Goal: Complete application form

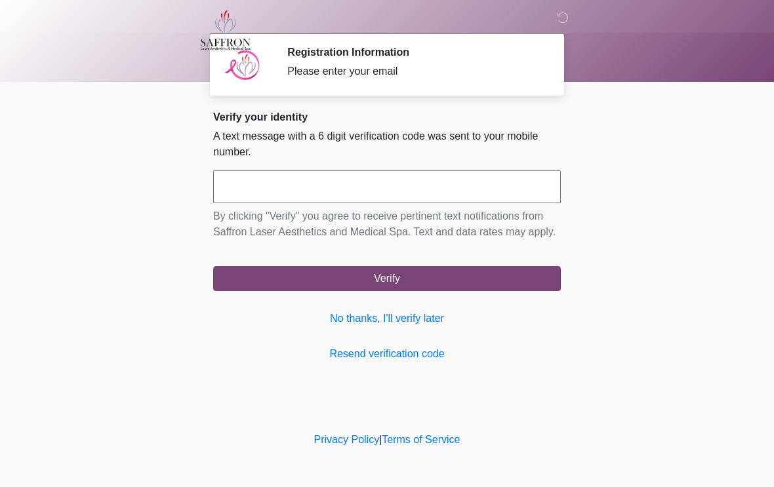
click at [327, 187] on input "text" at bounding box center [387, 187] width 348 height 33
type input "*"
type input "******"
click at [374, 291] on button "Verify" at bounding box center [387, 278] width 348 height 25
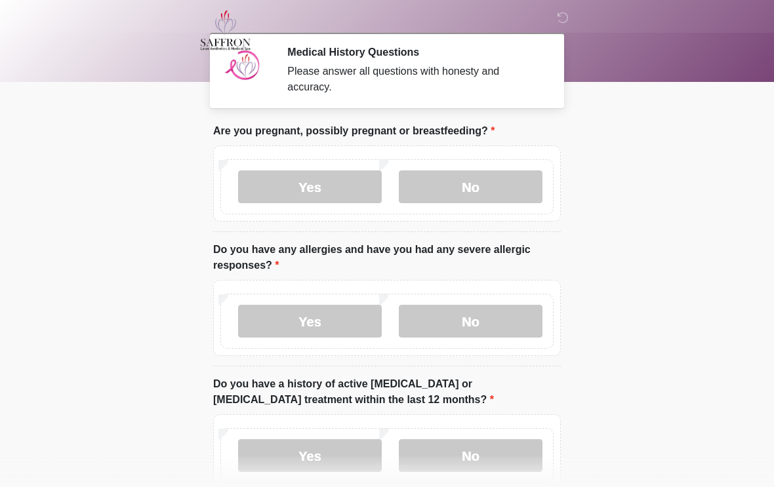
click at [467, 189] on label "No" at bounding box center [471, 187] width 144 height 33
click at [459, 313] on label "No" at bounding box center [471, 321] width 144 height 33
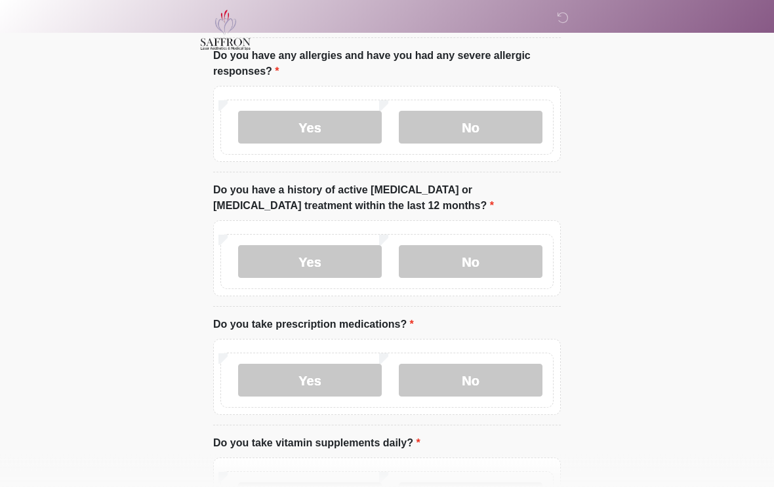
scroll to position [197, 0]
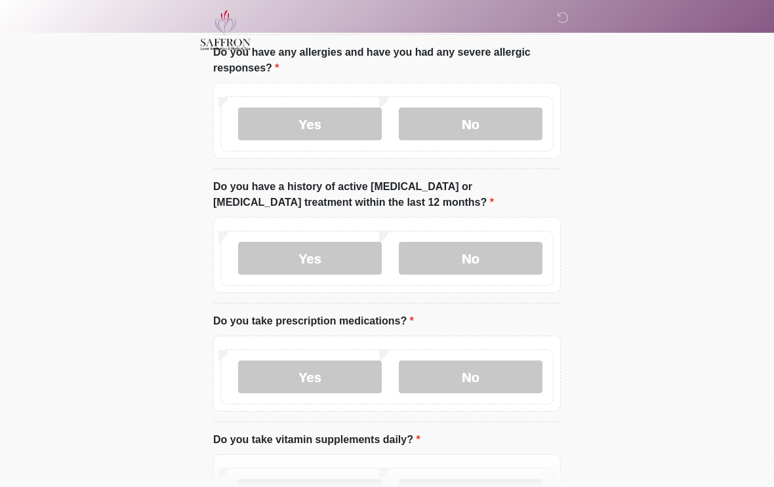
click at [464, 256] on label "No" at bounding box center [471, 258] width 144 height 33
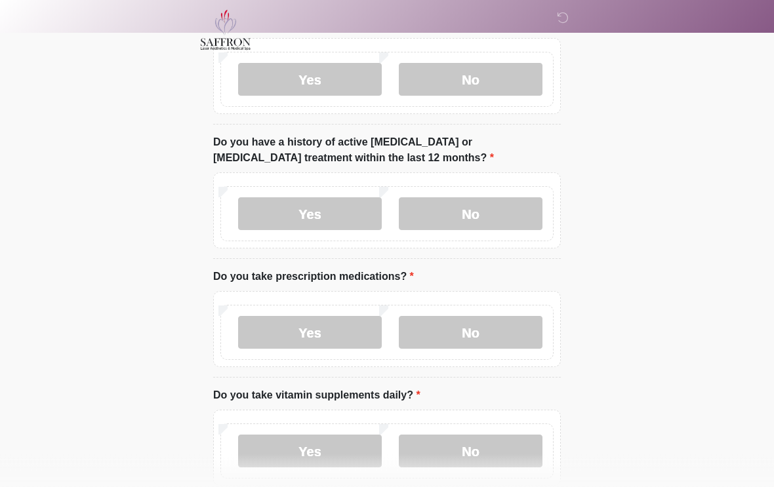
click at [331, 322] on label "Yes" at bounding box center [310, 333] width 144 height 33
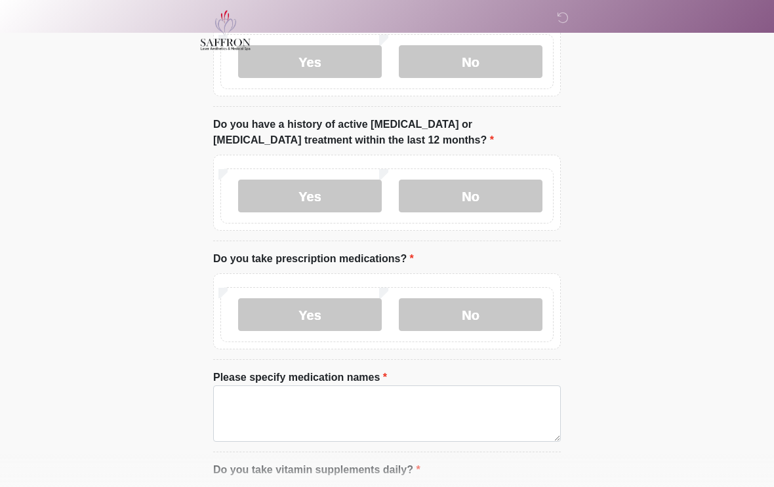
scroll to position [264, 0]
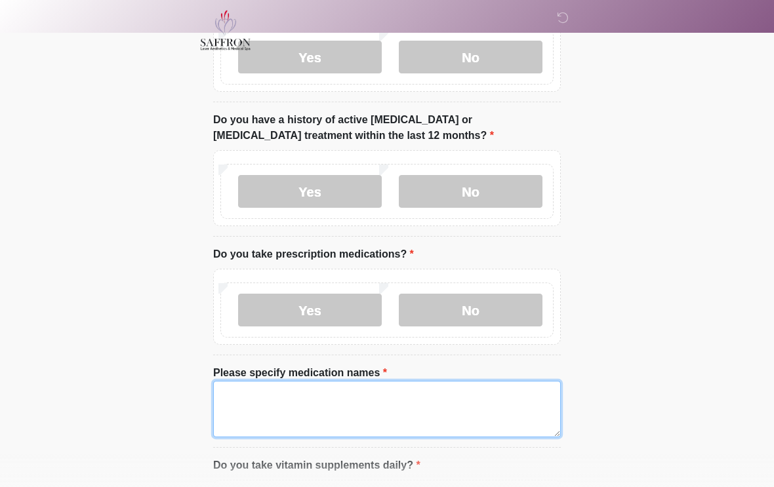
click at [392, 400] on textarea "Please specify medication names" at bounding box center [387, 409] width 348 height 56
click at [321, 415] on textarea "******" at bounding box center [387, 409] width 348 height 56
click at [273, 412] on textarea "******" at bounding box center [387, 409] width 348 height 56
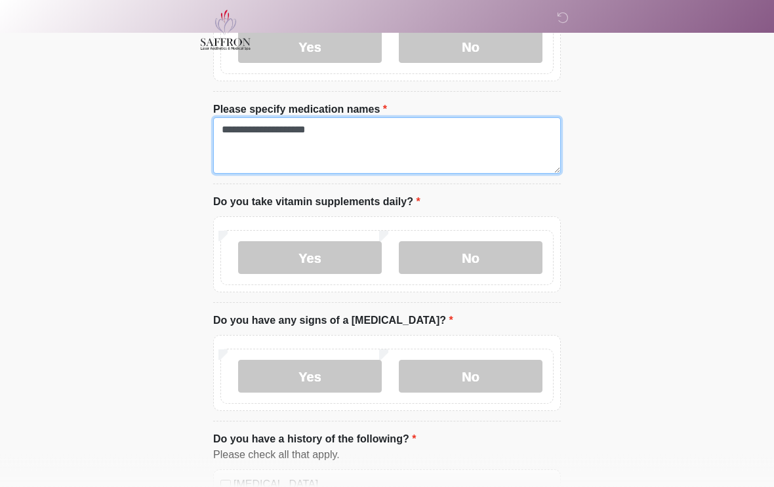
scroll to position [528, 0]
type textarea "**********"
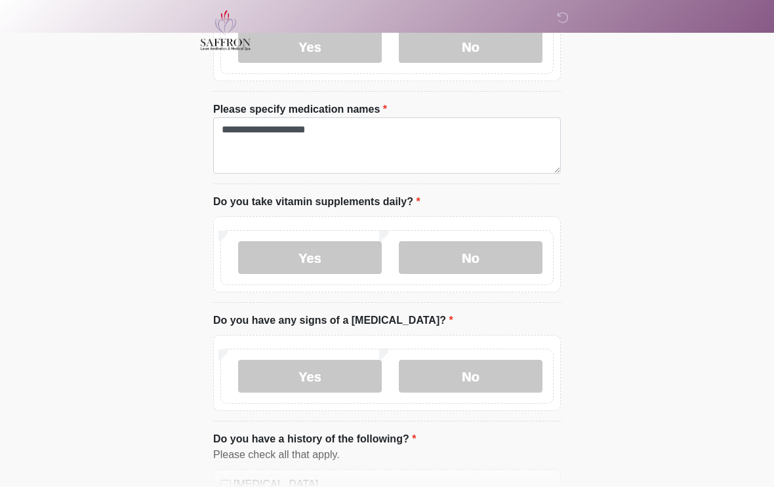
click at [354, 251] on label "Yes" at bounding box center [310, 257] width 144 height 33
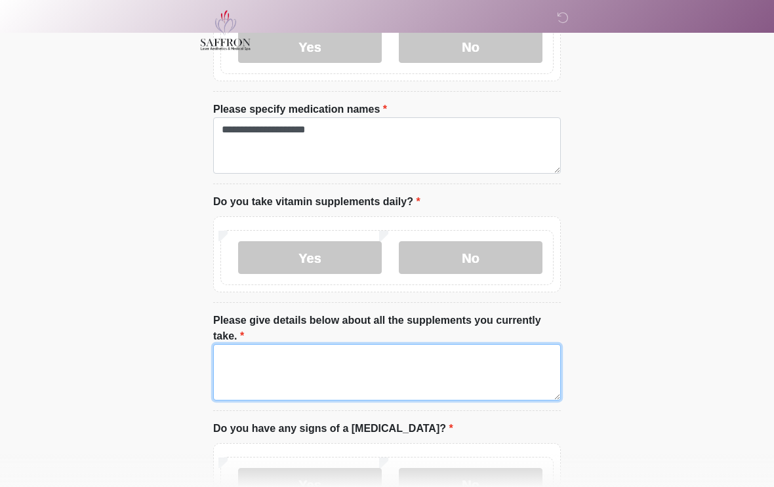
click at [329, 359] on textarea "Please give details below about all the supplements you currently take." at bounding box center [387, 372] width 348 height 56
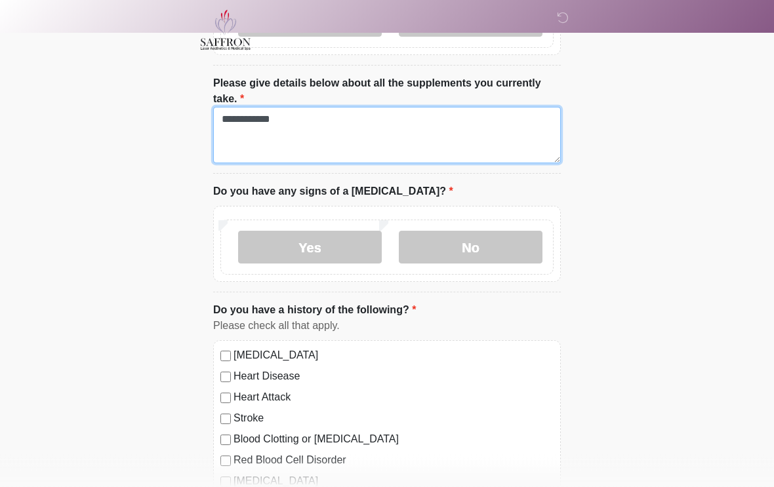
type textarea "**********"
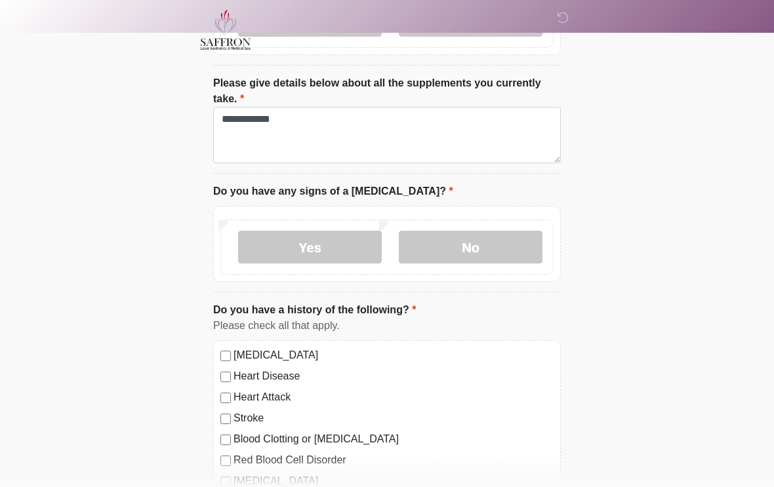
click at [478, 239] on label "No" at bounding box center [471, 247] width 144 height 33
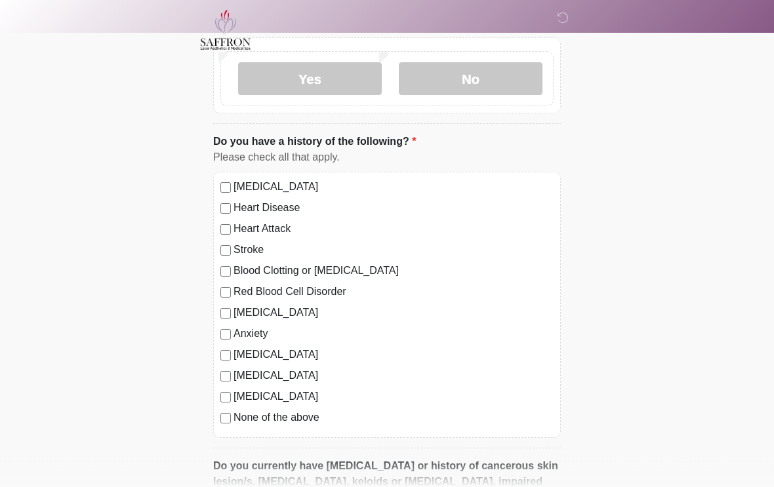
scroll to position [936, 0]
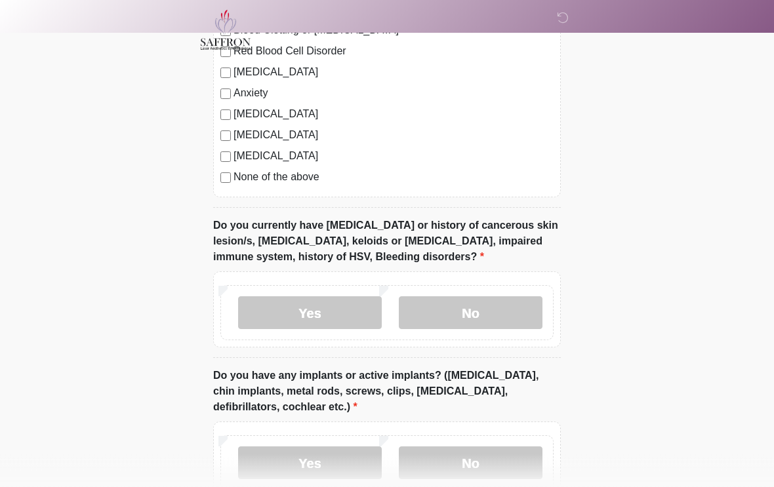
click at [441, 303] on label "No" at bounding box center [471, 313] width 144 height 33
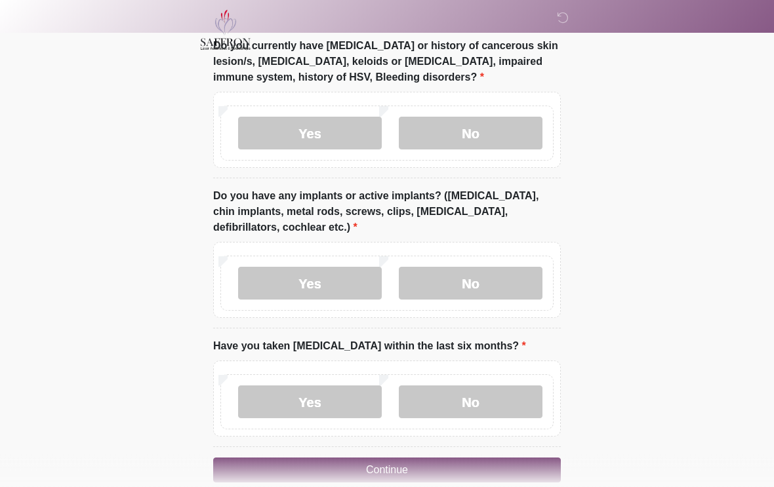
click at [433, 281] on label "No" at bounding box center [471, 284] width 144 height 33
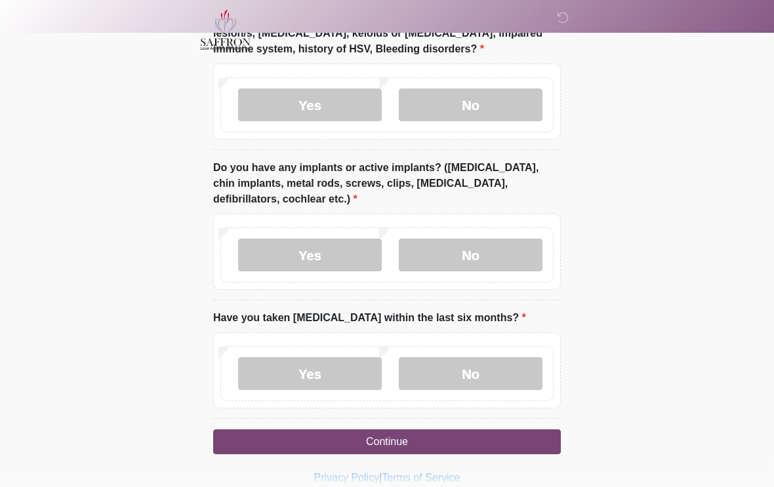
scroll to position [1395, 0]
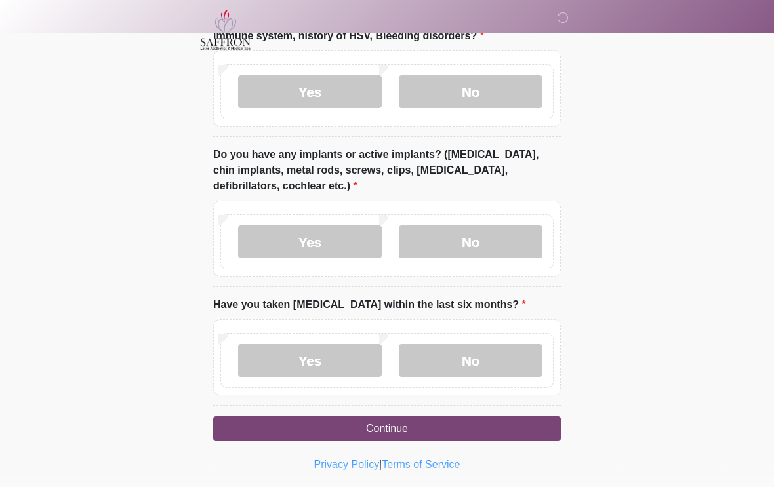
click at [446, 354] on label "No" at bounding box center [471, 361] width 144 height 33
click at [392, 420] on button "Continue" at bounding box center [387, 429] width 348 height 25
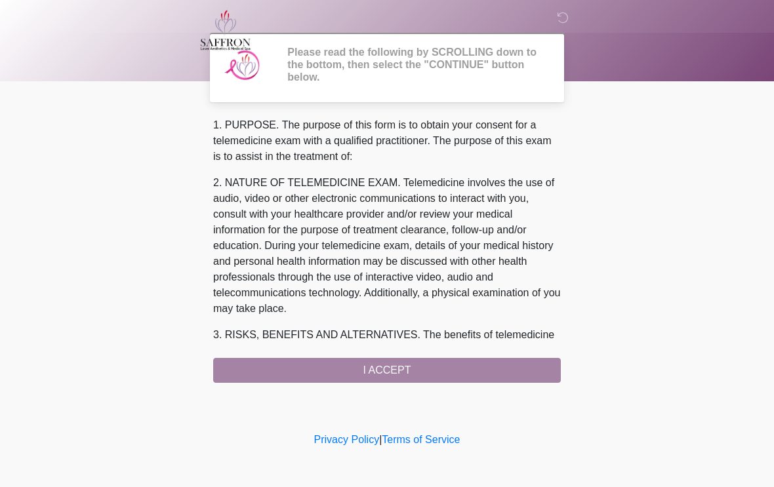
scroll to position [0, 0]
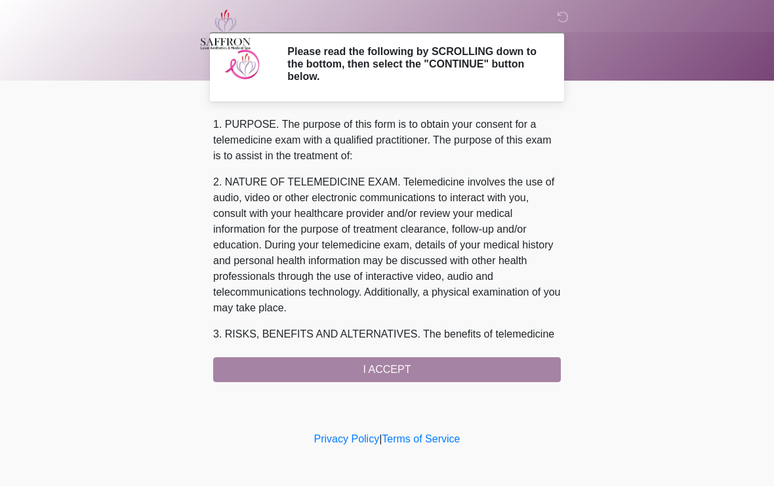
click at [531, 364] on div "1. PURPOSE. The purpose of this form is to obtain your consent for a telemedici…" at bounding box center [387, 250] width 348 height 266
click at [412, 373] on div "1. PURPOSE. The purpose of this form is to obtain your consent for a telemedici…" at bounding box center [387, 250] width 348 height 266
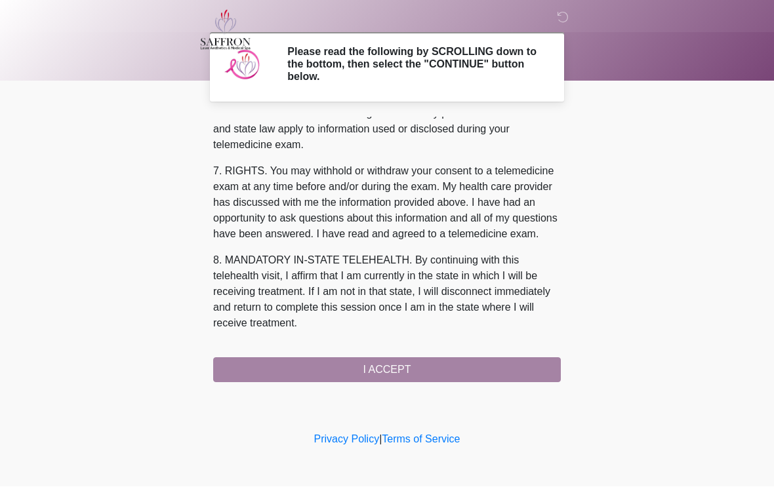
click at [394, 375] on div "1. PURPOSE. The purpose of this form is to obtain your consent for a telemedici…" at bounding box center [387, 250] width 348 height 266
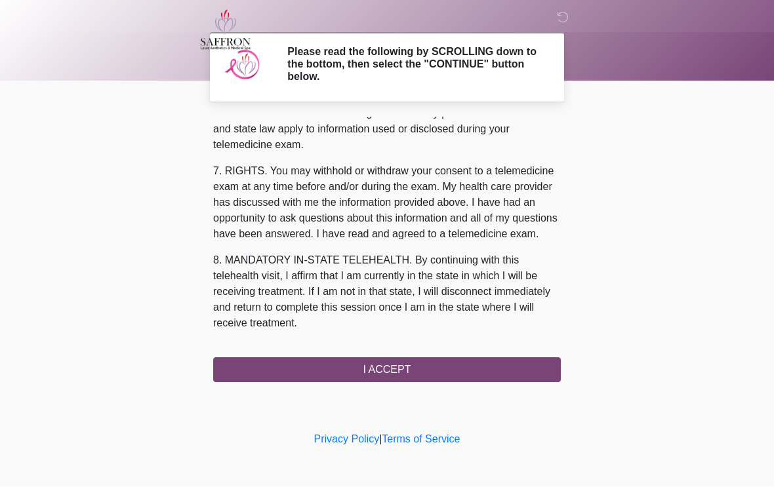
scroll to position [567, 0]
click at [414, 358] on button "I ACCEPT" at bounding box center [387, 370] width 348 height 25
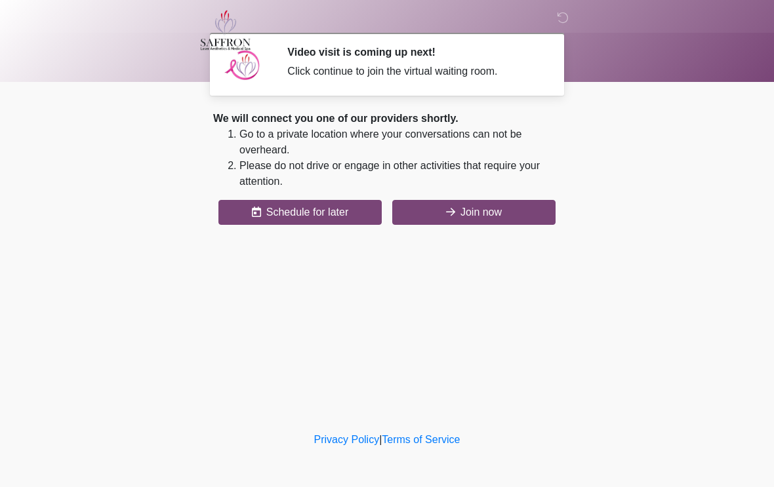
click at [501, 241] on div "‎ ‎ ‎ Video visit is coming up next! Click continue to join the virtual waiting…" at bounding box center [386, 214] width 393 height 403
click at [518, 214] on button "Join now" at bounding box center [473, 212] width 163 height 25
